Goal: Task Accomplishment & Management: Complete application form

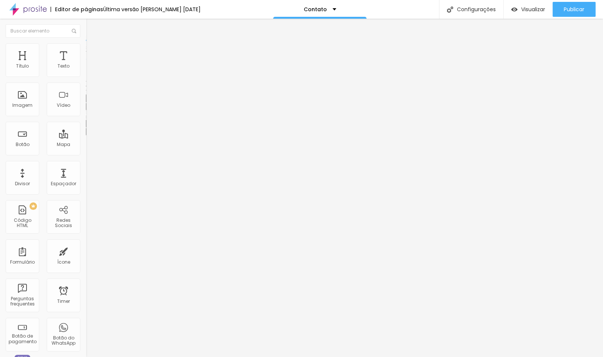
click at [89, 108] on icon "button" at bounding box center [91, 106] width 4 height 4
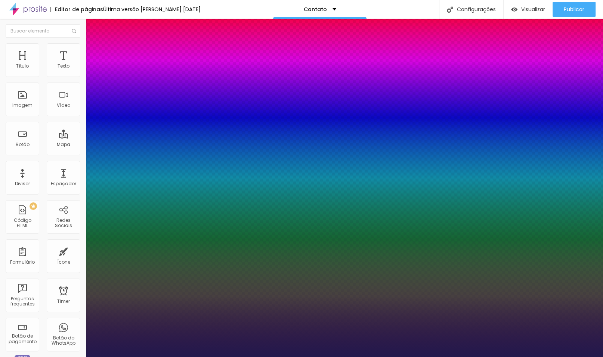
type input "1"
select select "Montserrat"
type input "1"
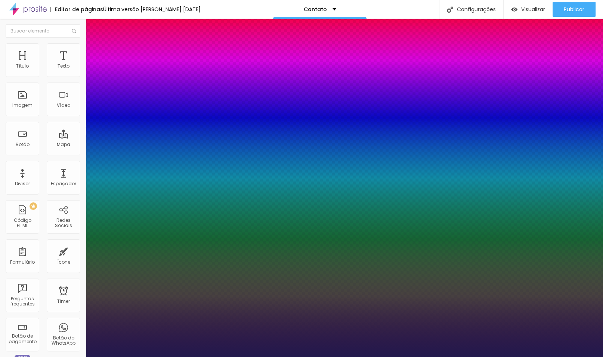
click at [253, 357] on div at bounding box center [301, 357] width 603 height 0
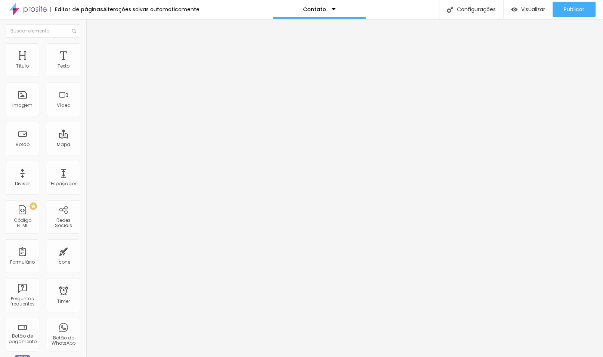
click at [86, 72] on button "button" at bounding box center [91, 68] width 10 height 8
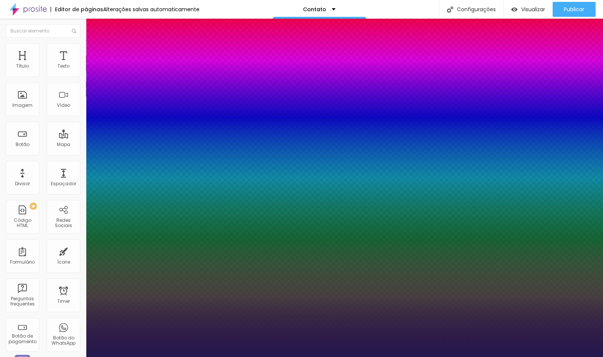
type input "1"
select select "Pompiere"
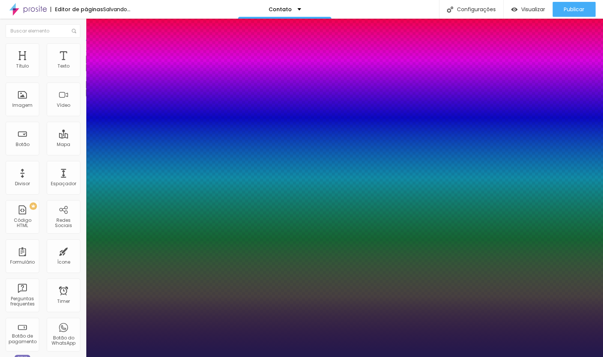
type input "1"
select select "AnonymousPro-Regular"
type input "1"
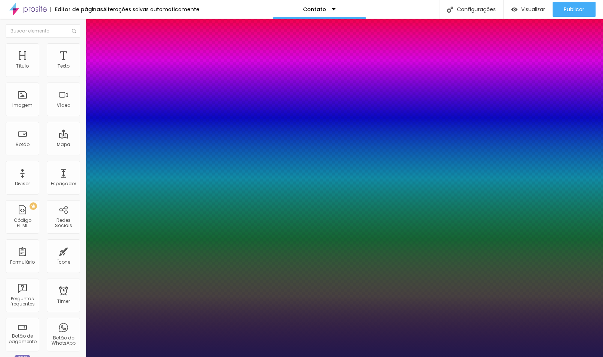
select select "MontserratLight"
type input "1"
type input "14"
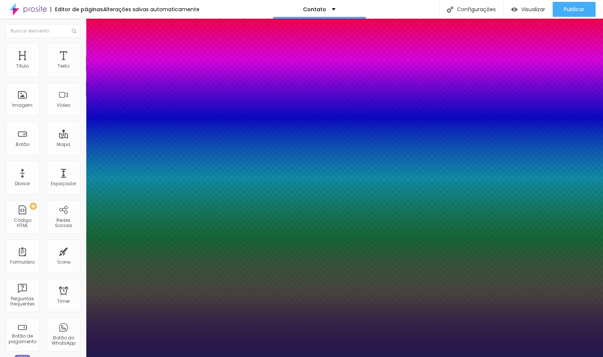
type input "1"
type input "14"
type input "1"
type input "15"
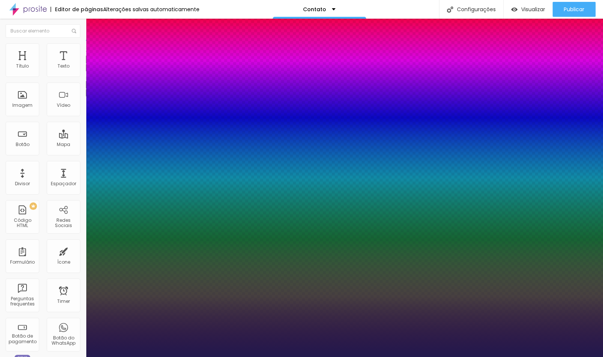
type input "1"
type input "16"
type input "1"
type input "17"
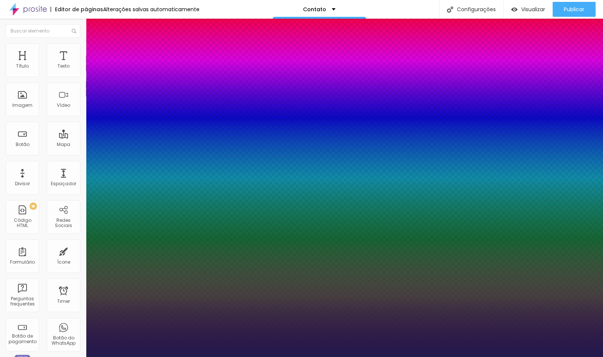
type input "17"
type input "1"
type input "16"
type input "1"
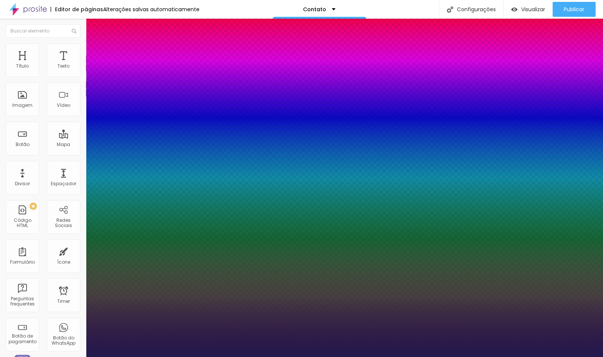
type input "15"
type input "1"
type input "16"
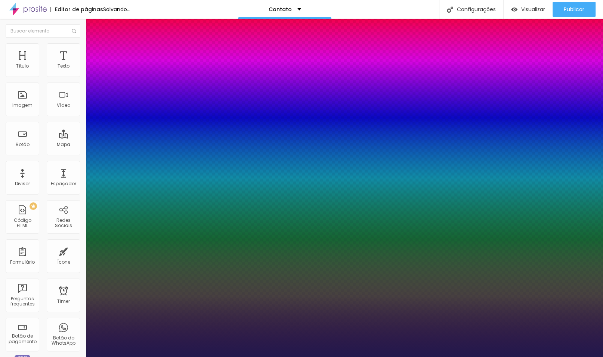
type input "1"
type input "16"
click at [514, 357] on div at bounding box center [301, 357] width 603 height 0
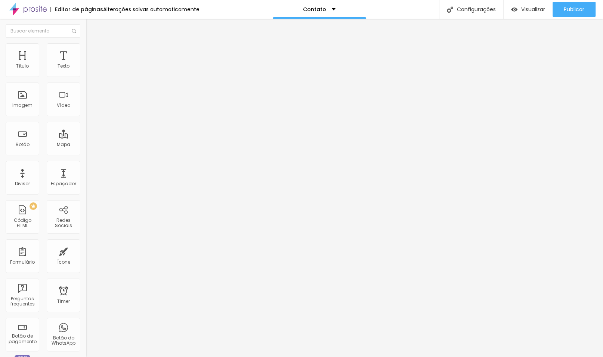
click at [86, 75] on span at bounding box center [88, 78] width 4 height 6
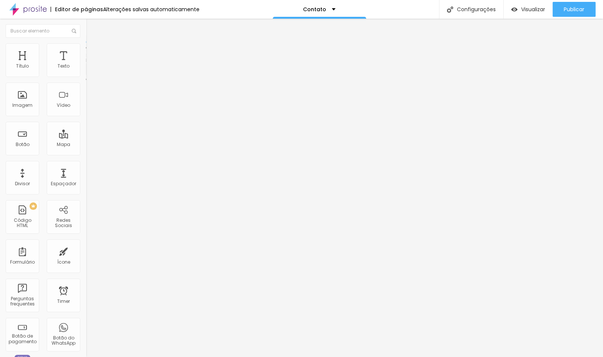
type input "Instagram"
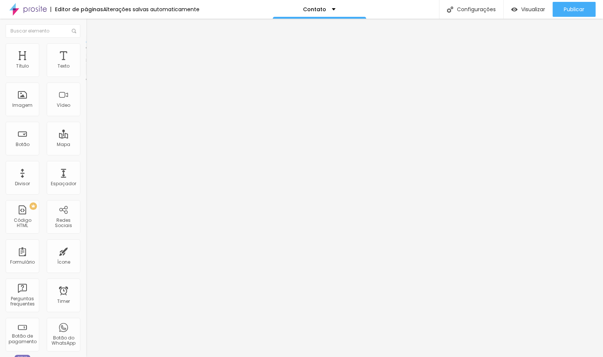
type input "seu @ do Instagram"
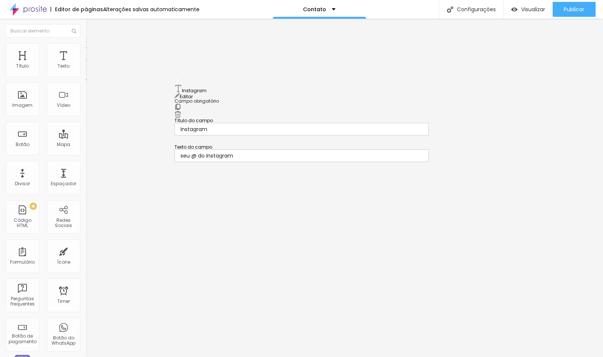
drag, startPoint x: 175, startPoint y: 203, endPoint x: 185, endPoint y: 85, distance: 118.2
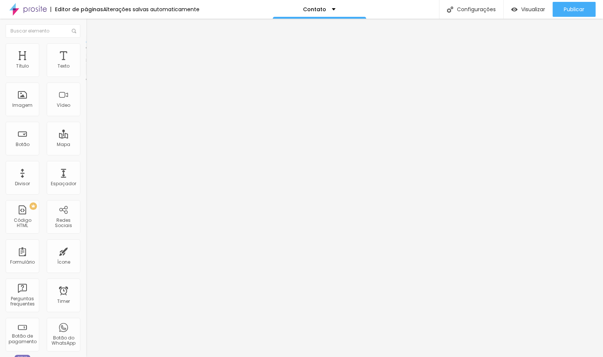
scroll to position [0, 0]
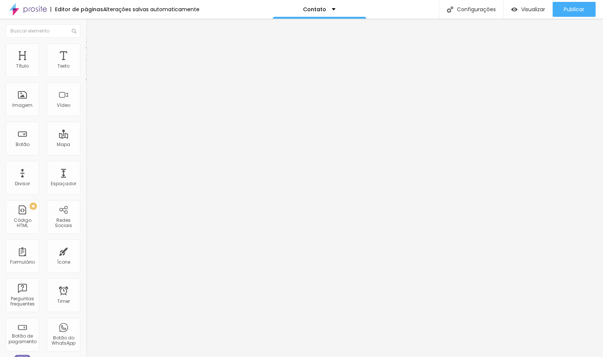
type input "Deixe sua mensagem aqui"
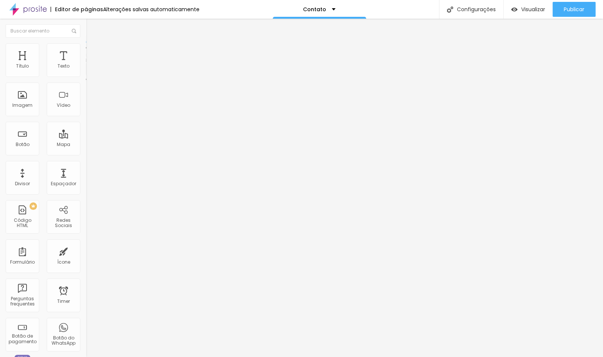
paste input "Deixe sua mensagem aqui"
type input "Deixe sua mensagem aqui"
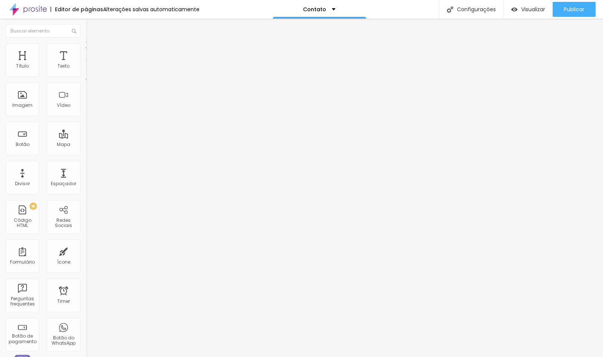
type input "Mensagem"
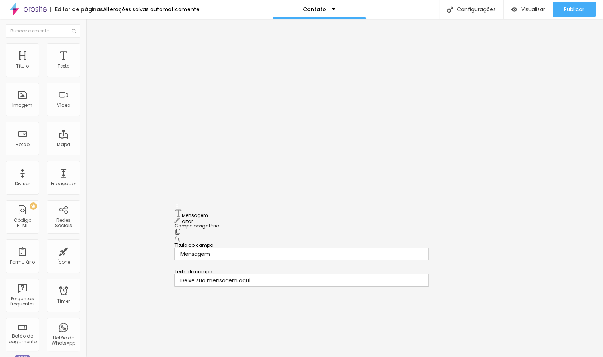
drag, startPoint x: 178, startPoint y: 152, endPoint x: 178, endPoint y: 217, distance: 64.7
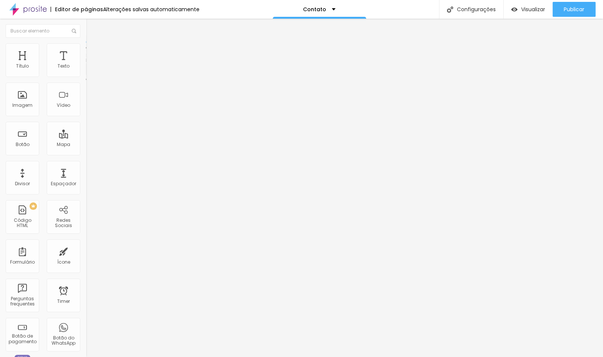
scroll to position [137, 0]
type input "Como soube de nós:"
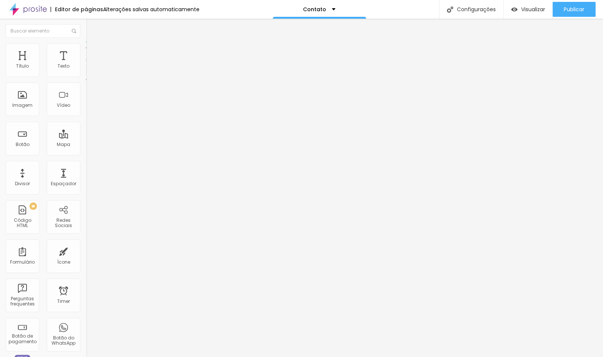
type input "Instagram"
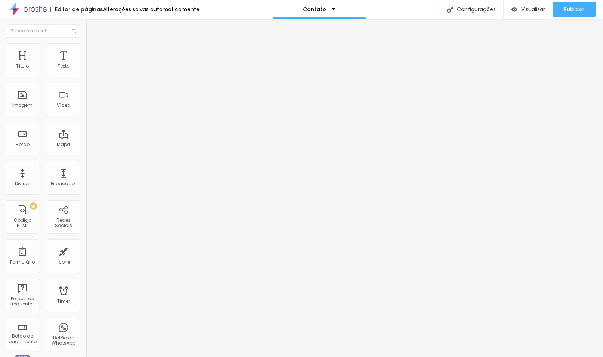
type input "i"
type input "Indicação"
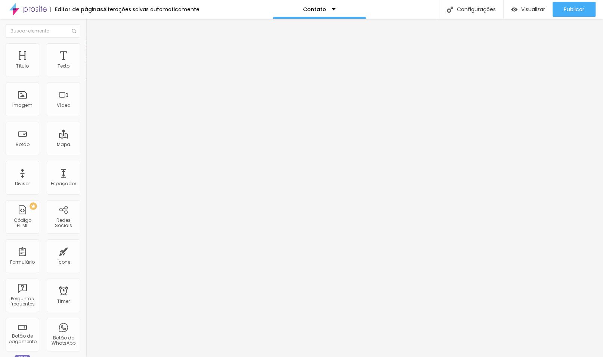
type input "Maternidade"
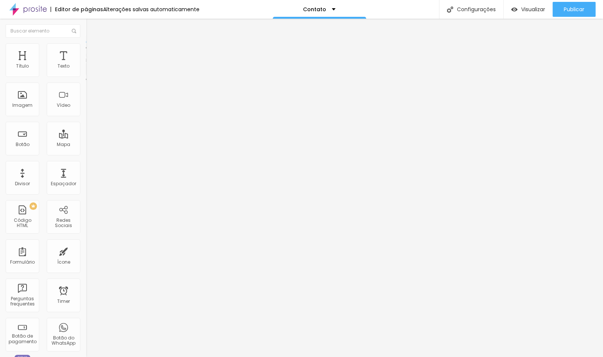
type input "Google"
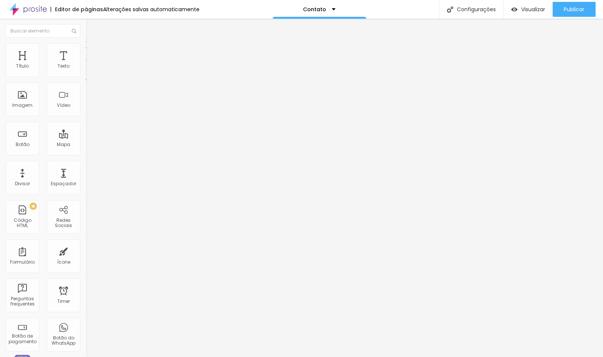
type input "Youtube"
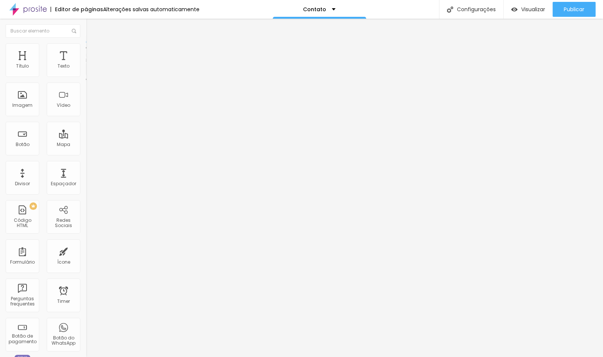
type input "S"
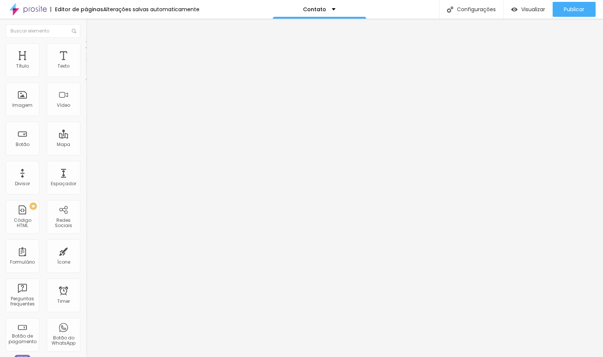
scroll to position [262, 0]
type input "[PERSON_NAME]/fui cliente"
click at [86, 76] on img at bounding box center [88, 78] width 4 height 4
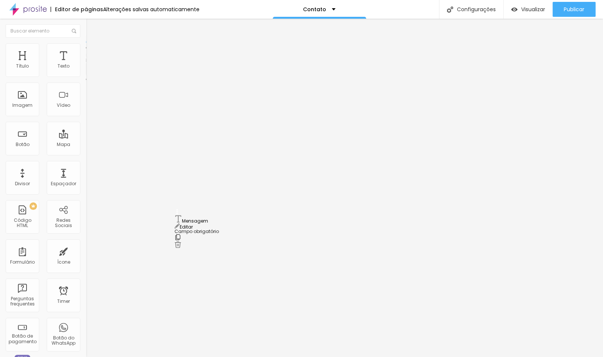
drag, startPoint x: 179, startPoint y: 183, endPoint x: 179, endPoint y: 217, distance: 34.0
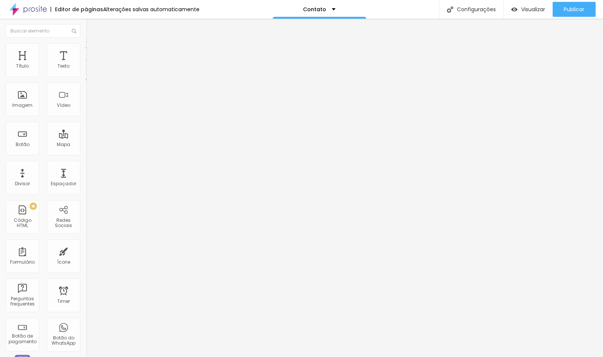
click at [86, 51] on li "Estilo" at bounding box center [129, 46] width 86 height 7
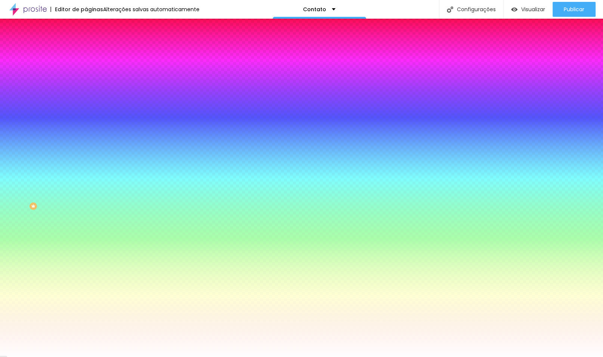
click at [86, 84] on button "button" at bounding box center [91, 80] width 10 height 8
select select "Montserrat"
click at [50, 357] on div at bounding box center [301, 357] width 603 height 0
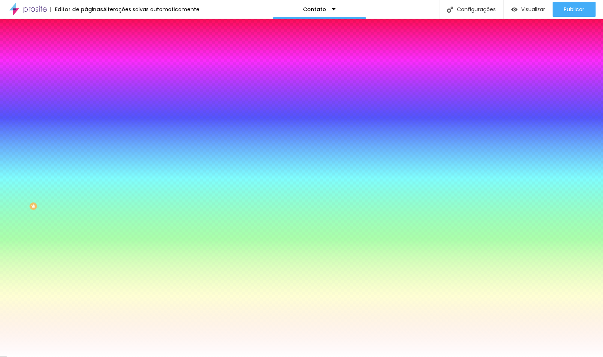
click at [89, 74] on icon "button" at bounding box center [91, 70] width 5 height 5
click at [86, 84] on button "button" at bounding box center [91, 80] width 10 height 8
select select "MontserratThin"
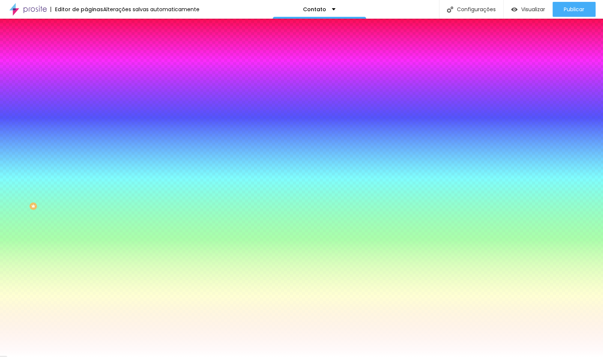
type input "#FFFFFF"
drag, startPoint x: 125, startPoint y: 188, endPoint x: 66, endPoint y: 170, distance: 61.8
click at [66, 170] on body "Editor de páginas Alterações [PERSON_NAME] automaticamente Contato Configuraçõe…" at bounding box center [301, 178] width 603 height 357
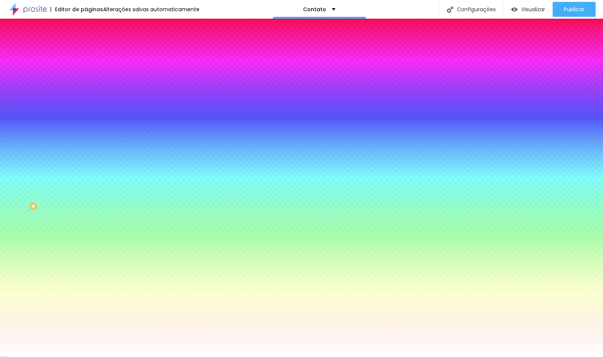
select select "MontserratLight"
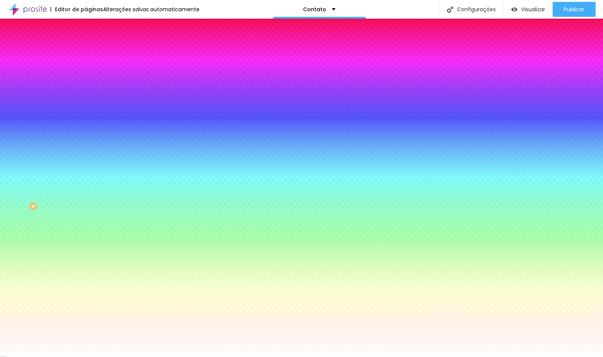
click at [33, 357] on div at bounding box center [301, 357] width 603 height 0
click at [93, 44] on span "Conteúdo" at bounding box center [104, 41] width 23 height 6
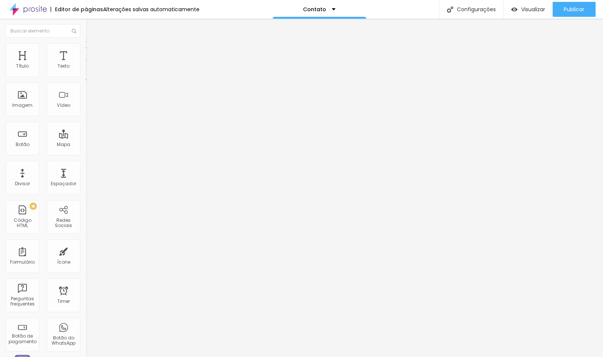
click at [86, 51] on li "Avançado" at bounding box center [129, 54] width 86 height 7
click at [86, 49] on li "Estilo" at bounding box center [129, 46] width 86 height 7
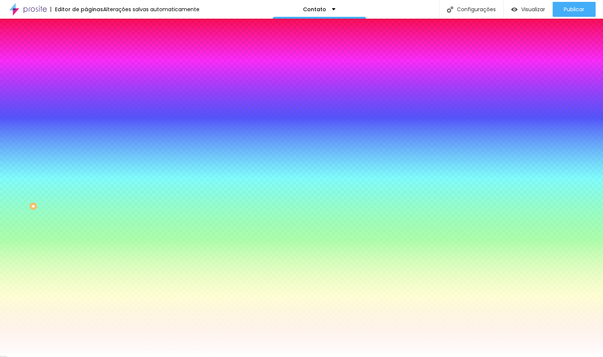
click at [89, 244] on icon "button" at bounding box center [91, 242] width 4 height 4
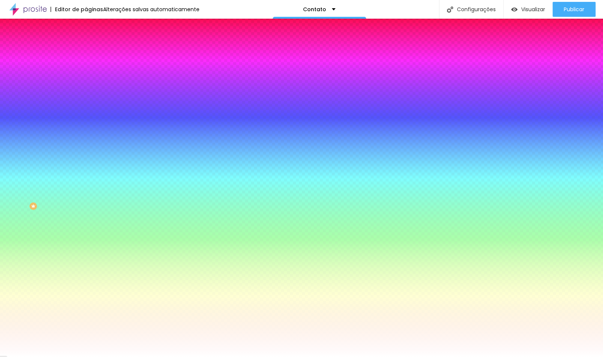
select select "Montserrat"
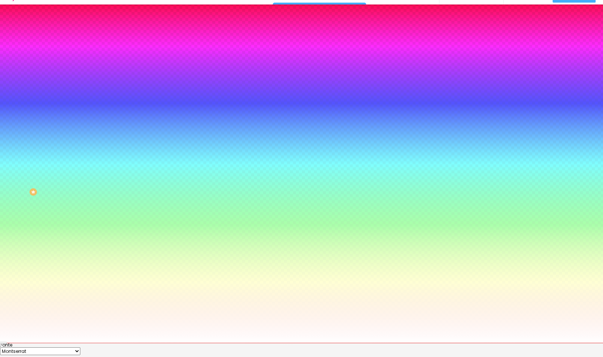
scroll to position [18, 0]
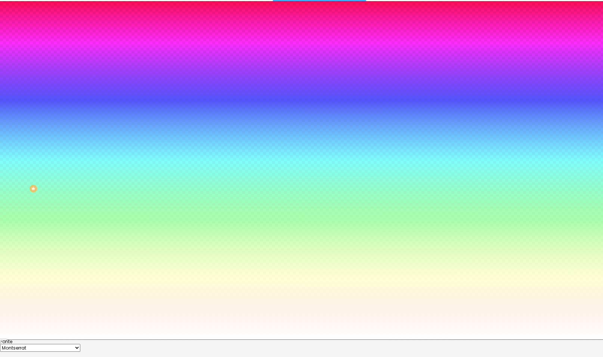
type input "#545454"
click at [25, 340] on div at bounding box center [301, 340] width 603 height 0
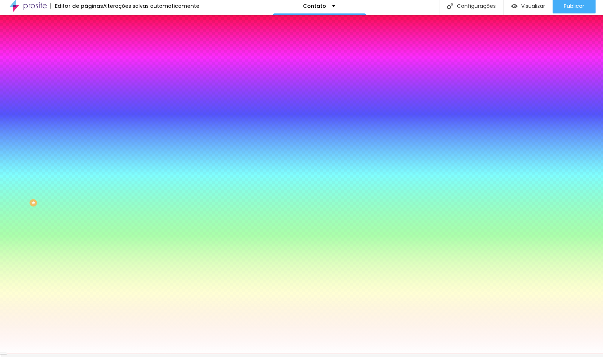
scroll to position [0, 0]
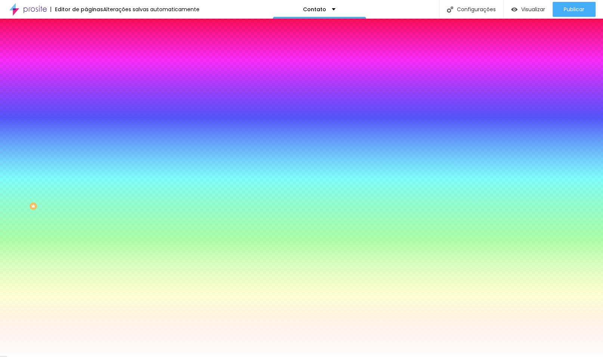
click at [86, 175] on button "button" at bounding box center [91, 171] width 10 height 8
select select "MontserratLight"
click at [44, 357] on div at bounding box center [301, 357] width 603 height 0
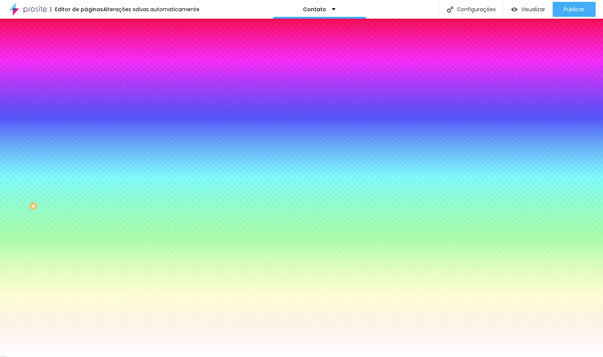
click at [90, 193] on icon "button" at bounding box center [91, 191] width 3 height 3
click at [154, 319] on div at bounding box center [301, 178] width 603 height 357
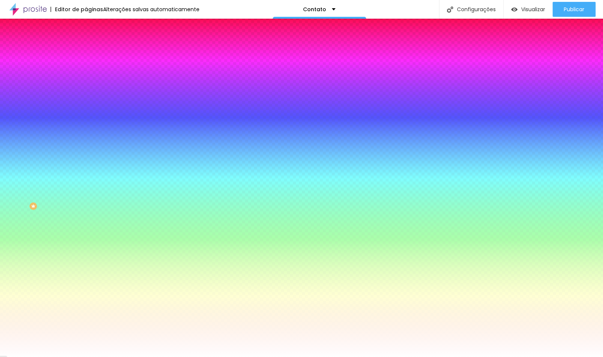
click at [155, 315] on div at bounding box center [301, 178] width 603 height 357
drag, startPoint x: 155, startPoint y: 314, endPoint x: 151, endPoint y: 271, distance: 43.5
click at [151, 271] on div at bounding box center [301, 178] width 603 height 357
click at [115, 277] on div at bounding box center [301, 178] width 603 height 357
type input "#C4728C"
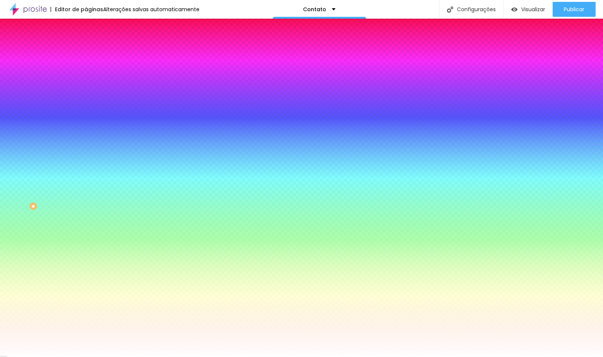
drag, startPoint x: 117, startPoint y: 273, endPoint x: 120, endPoint y: 280, distance: 7.6
click at [120, 280] on div at bounding box center [301, 178] width 603 height 357
click at [107, 357] on div at bounding box center [301, 357] width 603 height 0
click at [86, 195] on button "button" at bounding box center [91, 192] width 10 height 8
type input "1"
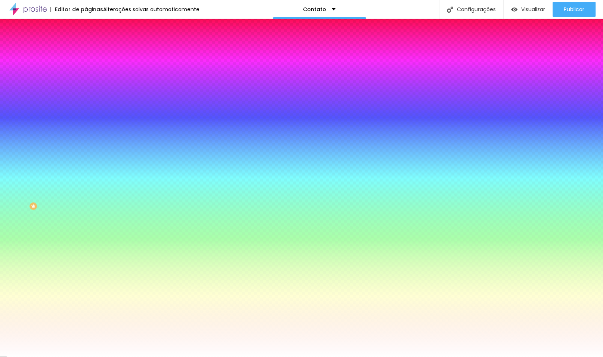
type input "1"
type input "0"
type input "1"
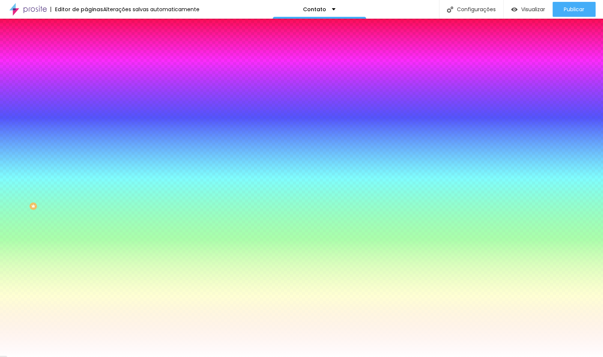
type input "2"
type input "1"
drag, startPoint x: 82, startPoint y: 245, endPoint x: 101, endPoint y: 250, distance: 20.0
type input "1"
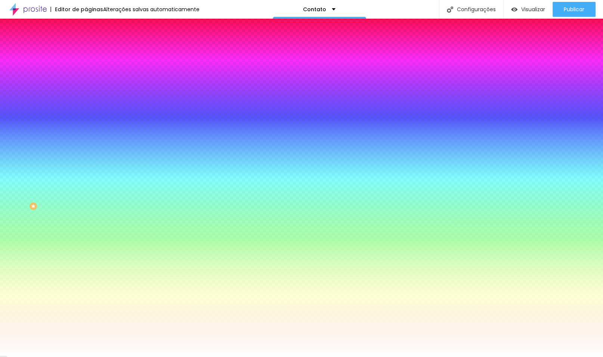
type input "#545454"
click at [77, 357] on div at bounding box center [301, 357] width 603 height 0
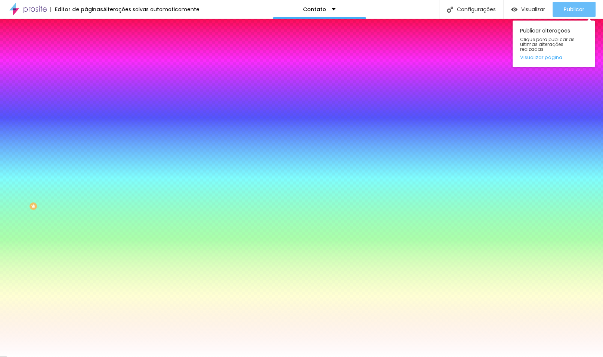
click at [581, 9] on span "Publicar" at bounding box center [574, 9] width 21 height 6
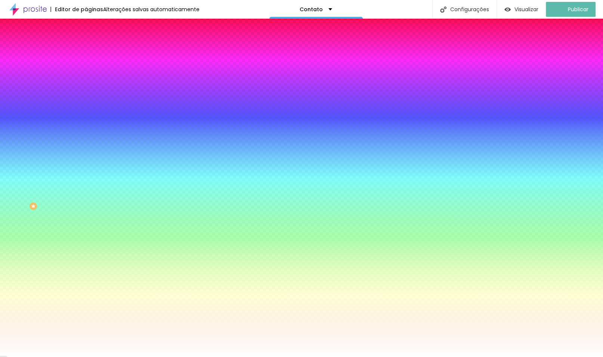
click at [93, 53] on span "Avançado" at bounding box center [105, 56] width 25 height 6
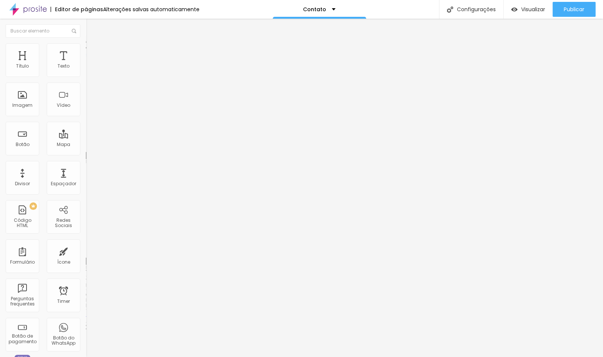
click at [86, 46] on img at bounding box center [89, 46] width 7 height 7
click at [93, 52] on span "Estilo" at bounding box center [99, 48] width 12 height 6
click at [93, 50] on span "Estilo" at bounding box center [99, 48] width 12 height 6
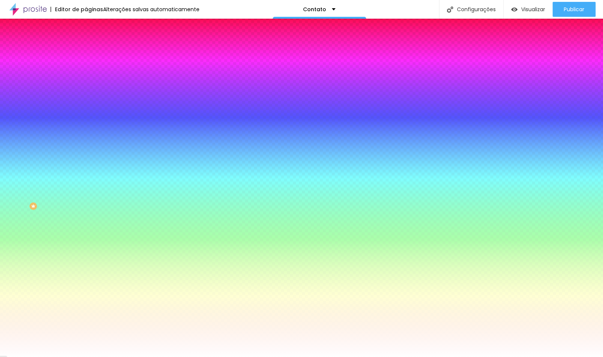
click at [93, 54] on span "Avançado" at bounding box center [105, 56] width 25 height 6
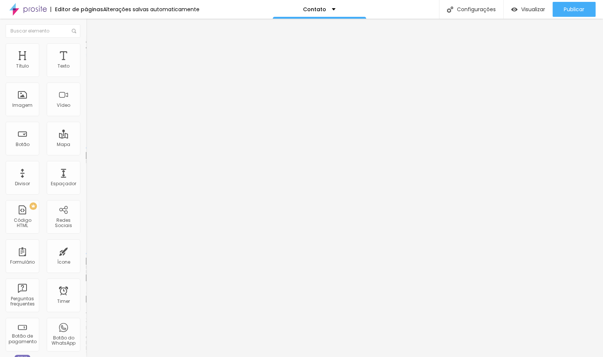
type input "80"
click at [86, 251] on input "range" at bounding box center [110, 254] width 48 height 6
click at [86, 77] on div "0 Espaçamento entre colunas" at bounding box center [129, 111] width 86 height 106
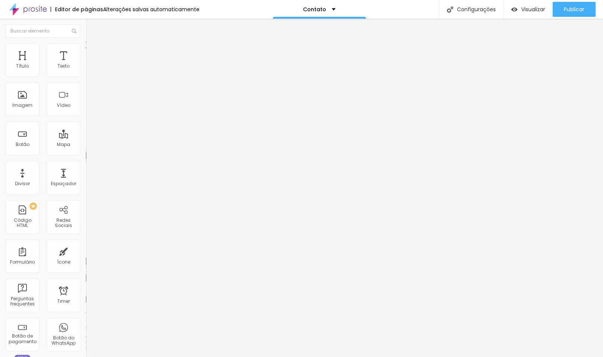
click at [86, 145] on div at bounding box center [129, 148] width 86 height 7
type input "5"
click at [86, 145] on input "range" at bounding box center [110, 148] width 48 height 6
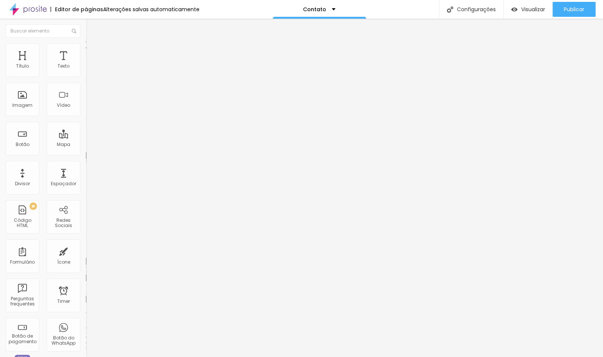
click at [86, 145] on input "range" at bounding box center [110, 148] width 48 height 6
click at [86, 51] on li "Avançado" at bounding box center [129, 54] width 86 height 7
click at [86, 145] on div at bounding box center [129, 148] width 86 height 7
type input "0"
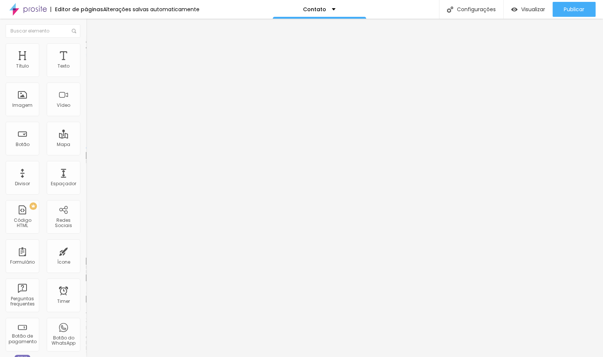
type input "5"
drag, startPoint x: 18, startPoint y: 74, endPoint x: 23, endPoint y: 74, distance: 4.9
click at [86, 145] on input "range" at bounding box center [110, 148] width 48 height 6
type input "70"
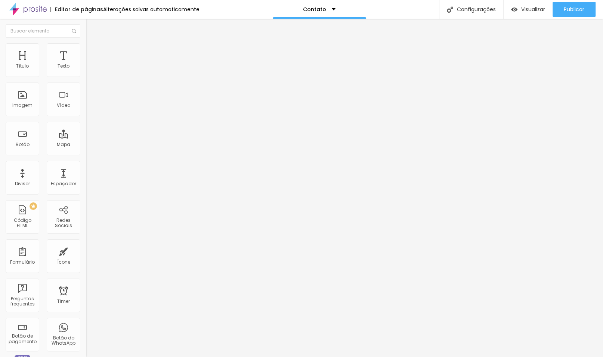
type input "70"
type input "65"
type input "53"
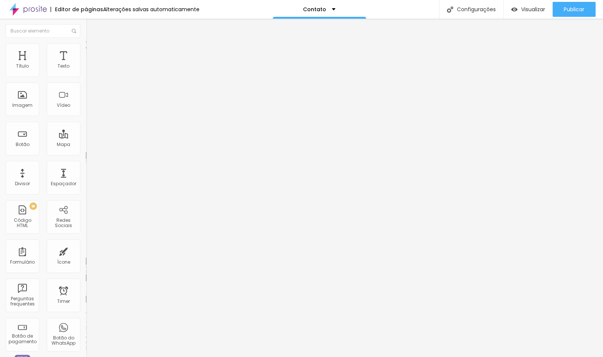
type input "38"
type input "21"
type input "5"
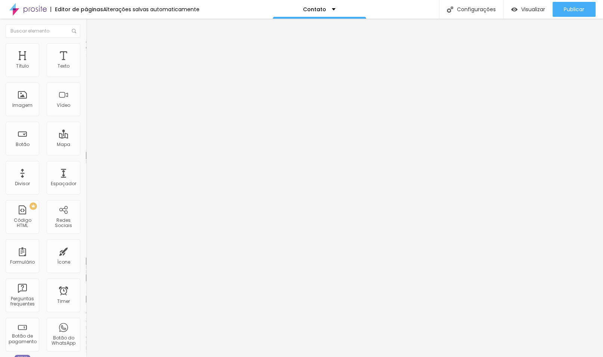
type input "5"
type input "0"
type input "1"
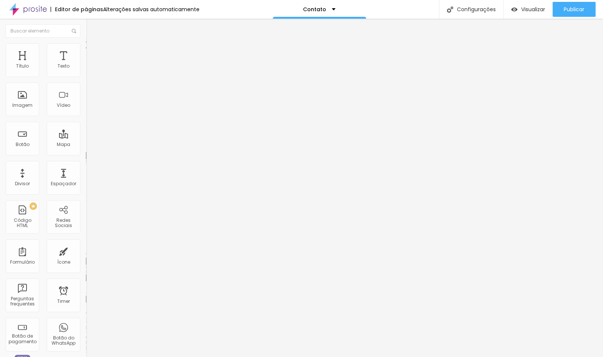
type input "3"
type input "5"
type input "7"
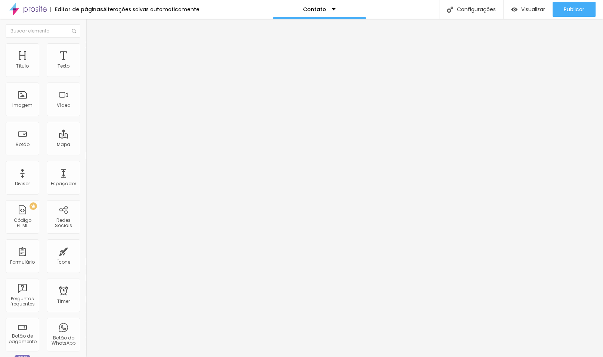
type input "7"
type input "9"
type input "11"
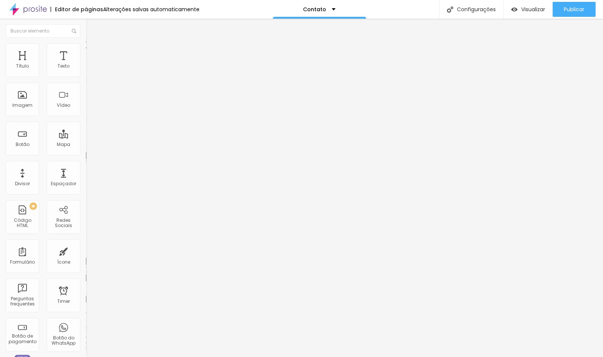
type input "14"
type input "17"
type input "19"
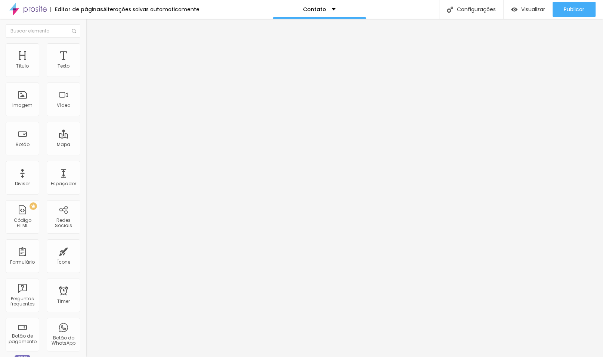
type input "19"
type input "20"
type input "22"
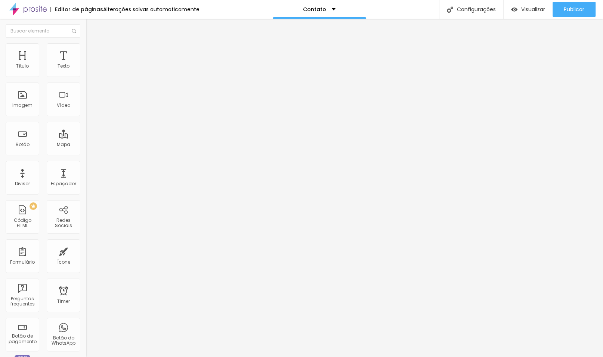
type input "21"
type input "20"
type input "17"
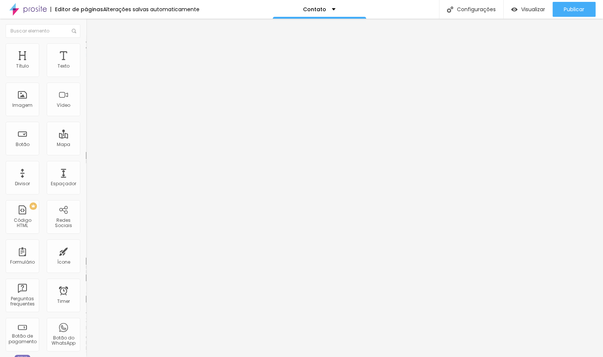
type input "17"
type input "16"
type input "15"
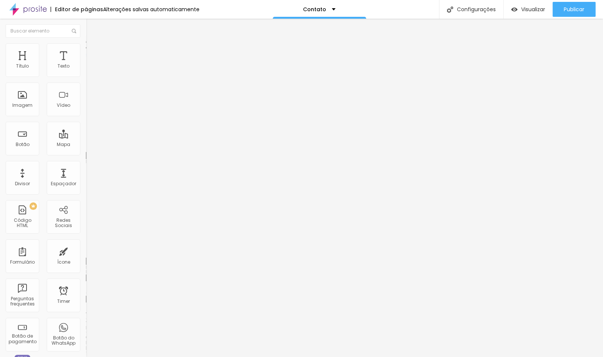
drag, startPoint x: 22, startPoint y: 88, endPoint x: 18, endPoint y: 87, distance: 4.2
type input "15"
click at [86, 251] on input "range" at bounding box center [110, 254] width 48 height 6
click at [86, 111] on button "button" at bounding box center [91, 107] width 10 height 8
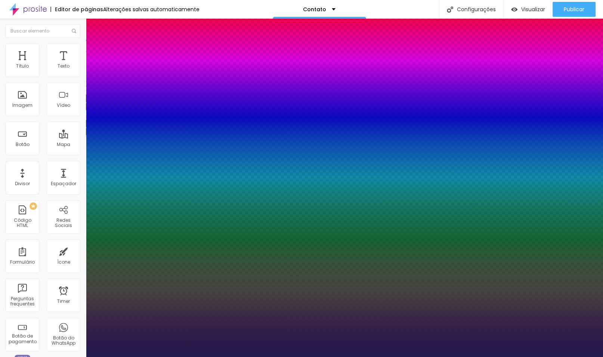
type input "1"
type input "16"
type input "1"
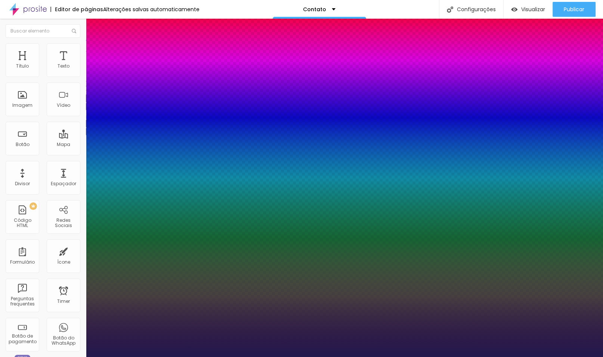
type input "21"
type input "1"
type input "22"
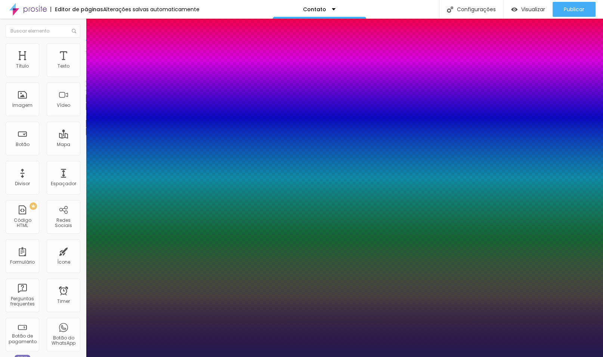
type input "1"
type input "23"
type input "1"
type input "24"
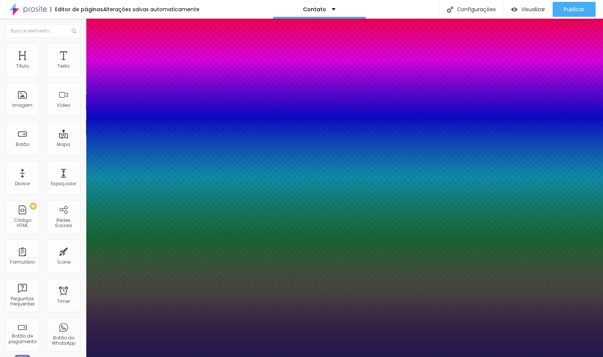
type input "24"
type input "1"
type input "25"
type input "1"
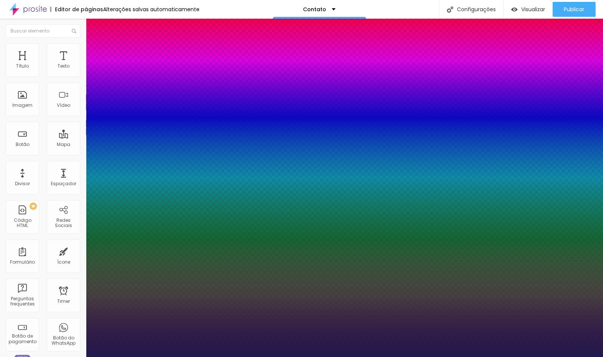
type input "24"
type input "1"
type input "25"
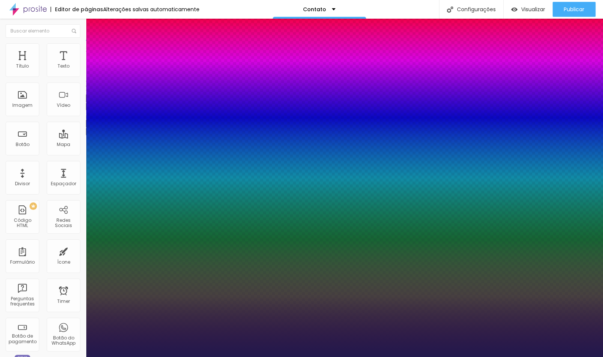
type input "1"
type input "26"
type input "1"
type input "27"
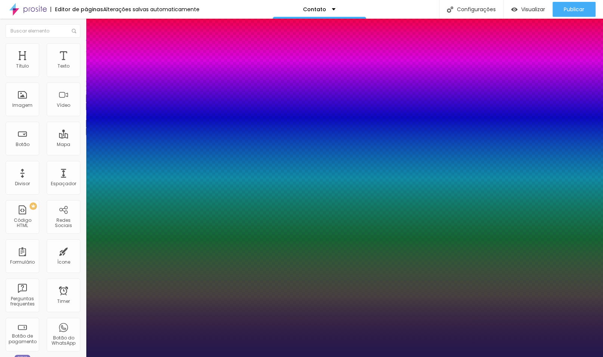
type input "27"
type input "1"
type input "28"
type input "1"
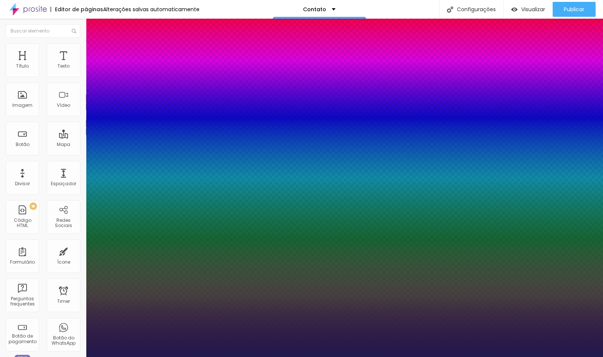
type input "29"
type input "1"
type input "30"
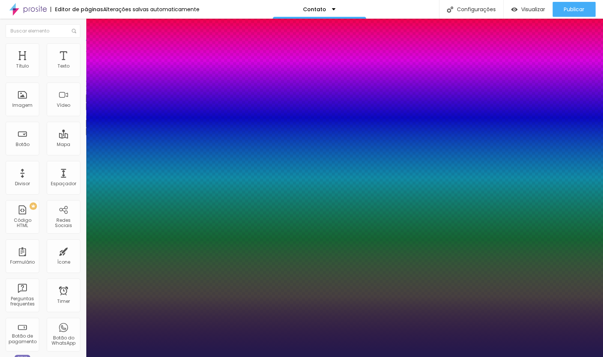
type input "1"
type input "29"
type input "1"
drag, startPoint x: 104, startPoint y: 210, endPoint x: 108, endPoint y: 209, distance: 4.2
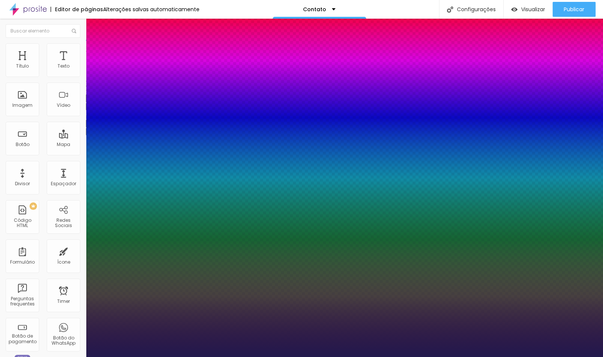
type input "29"
type input "30"
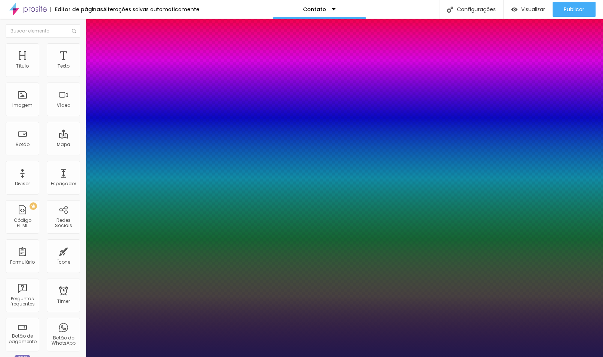
type input "30"
type input "1"
click at [323, 357] on div at bounding box center [301, 357] width 603 height 0
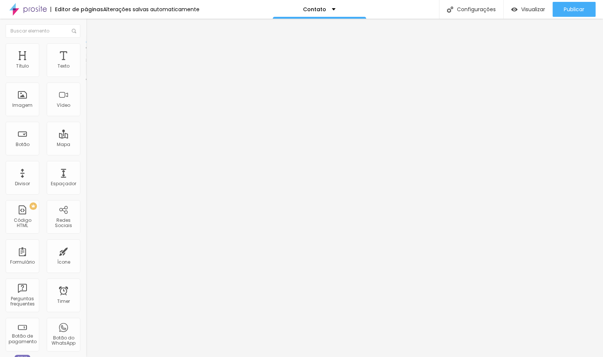
click at [86, 49] on li "Estilo" at bounding box center [129, 46] width 86 height 7
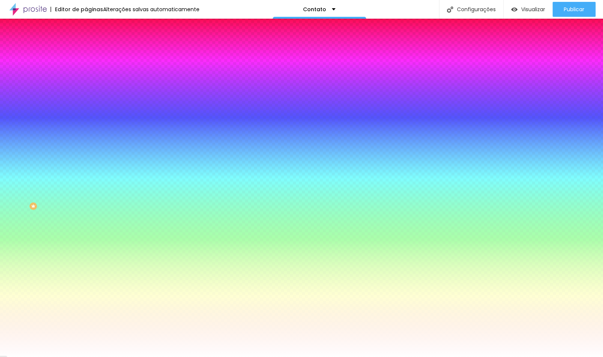
click at [86, 43] on li "Conteúdo" at bounding box center [129, 39] width 86 height 7
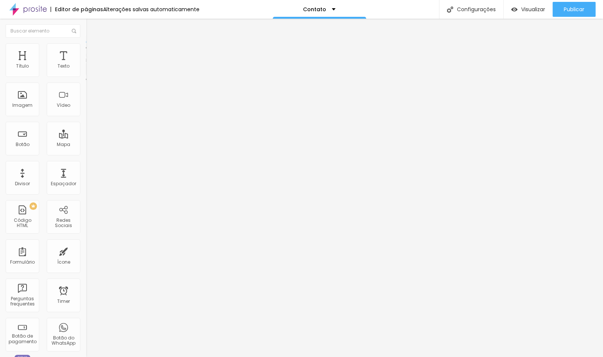
click at [86, 76] on img at bounding box center [88, 78] width 4 height 4
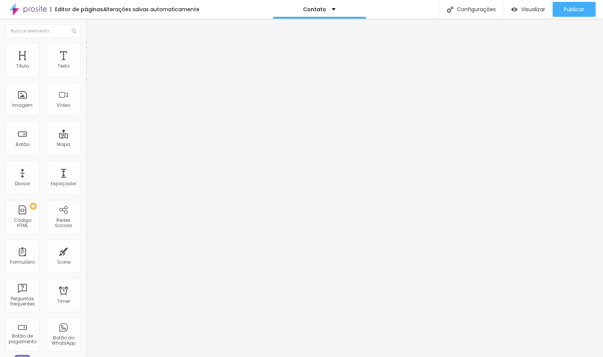
click at [577, 10] on span "Publicar" at bounding box center [574, 9] width 21 height 6
click at [92, 29] on img "button" at bounding box center [95, 27] width 6 height 6
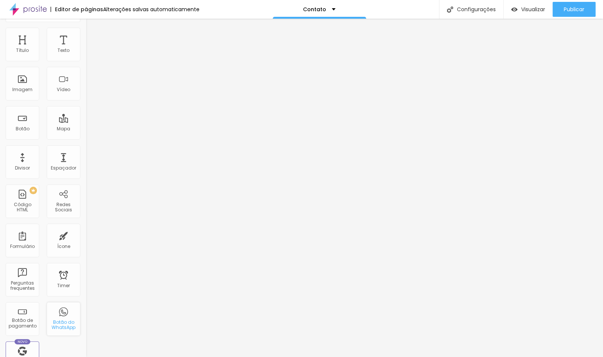
scroll to position [0, 0]
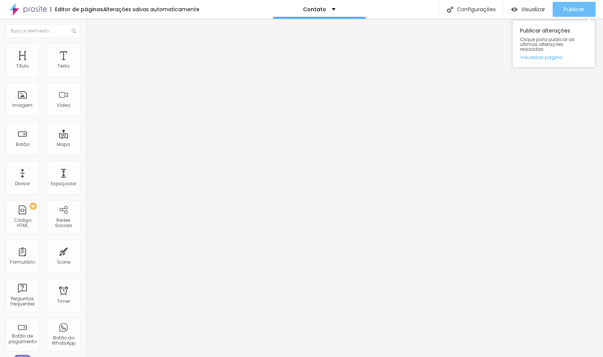
click at [568, 12] on span "Publicar" at bounding box center [574, 9] width 21 height 6
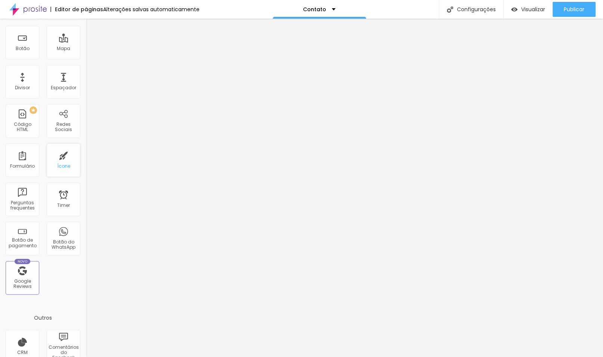
scroll to position [147, 0]
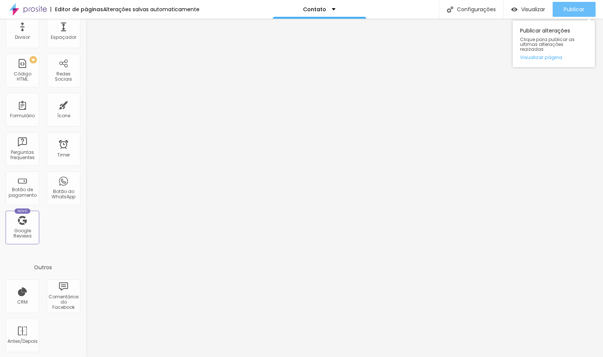
click at [565, 6] on span "Publicar" at bounding box center [574, 9] width 21 height 6
click at [572, 15] on div "Publicar" at bounding box center [574, 9] width 21 height 15
